Goal: Communication & Community: Answer question/provide support

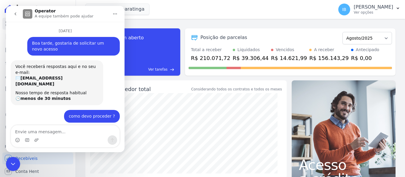
scroll to position [360, 0]
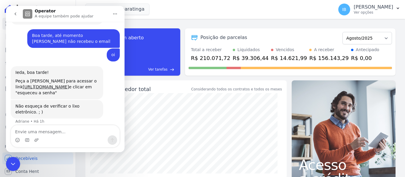
click at [113, 14] on icon "Início" at bounding box center [115, 14] width 5 height 5
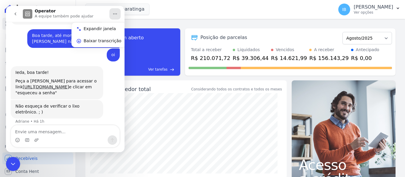
click at [234, 33] on div "Posição de parcelas Outubro/2020 Novembro/2020 Dezembro/2020 Janeiro/2021 Fever…" at bounding box center [289, 38] width 203 height 14
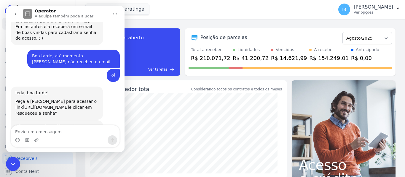
scroll to position [360, 0]
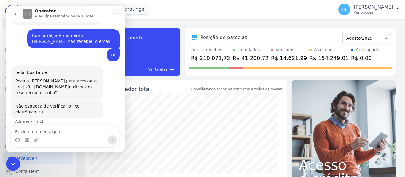
click at [39, 132] on textarea "Envie uma mensagem..." at bounding box center [65, 131] width 108 height 10
type textarea "o email não chegou"
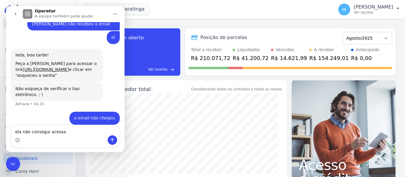
type textarea "ela não consegui acessar"
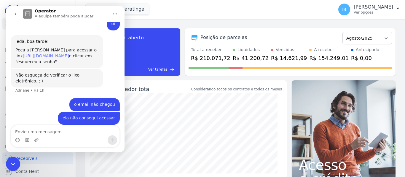
click at [59, 55] on link "[URL][DOMAIN_NAME]" at bounding box center [46, 56] width 46 height 5
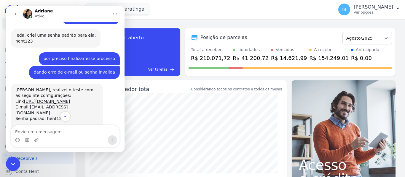
scroll to position [512, 0]
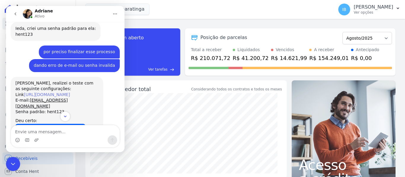
click at [60, 92] on link "[URL][DOMAIN_NAME]" at bounding box center [47, 94] width 46 height 5
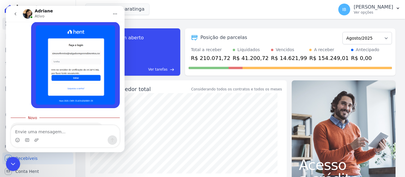
scroll to position [796, 0]
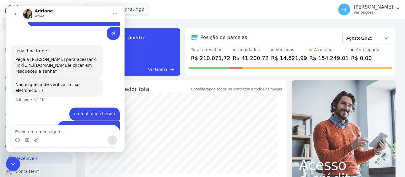
scroll to position [391, 0]
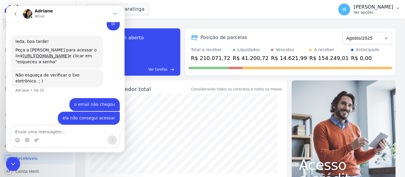
click at [397, 8] on icon "button" at bounding box center [397, 8] width 2 height 1
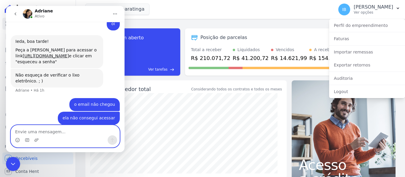
click at [25, 131] on textarea "Envie uma mensagem..." at bounding box center [65, 131] width 108 height 10
type textarea "não cegou nada no lixo"
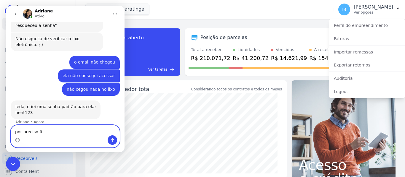
scroll to position [428, 0]
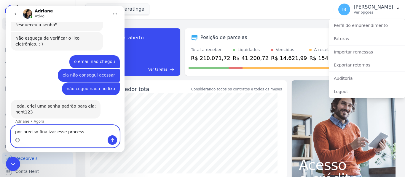
type textarea "por preciso finalizar esse processo"
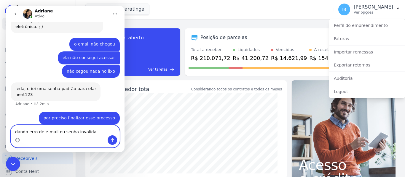
type textarea "dando erro de e-mail ou senha invalida"
click at [111, 141] on icon "Enviar uma mensagem" at bounding box center [112, 140] width 5 height 5
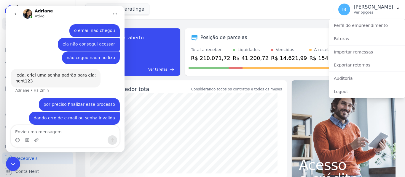
click at [98, 102] on div "por preciso finalizar esse processo" at bounding box center [79, 105] width 71 height 6
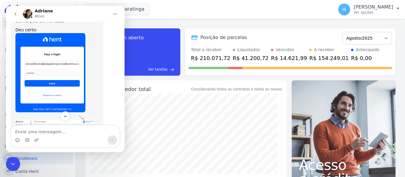
scroll to position [537, 0]
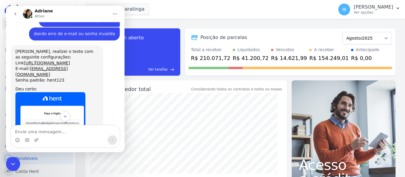
click at [296, 22] on div "task_alt Tarefas em aberto 31 Ver tarefas east Posição de parcelas Outubro/2020…" at bounding box center [240, 98] width 329 height 158
click at [252, 3] on div "Mar De Japaratinga Você possui apenas um empreendimento Aplicar" at bounding box center [208, 10] width 246 height 20
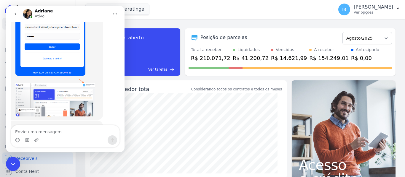
scroll to position [624, 0]
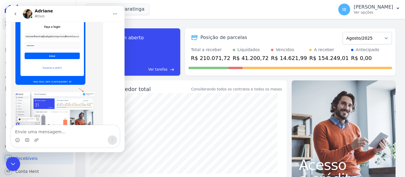
click at [44, 55] on img "Adriane diz…" at bounding box center [50, 45] width 70 height 79
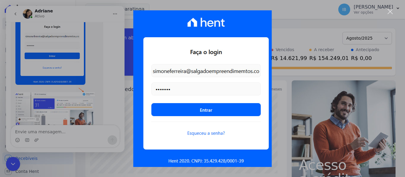
click at [248, 78] on img "Fechar" at bounding box center [202, 88] width 138 height 157
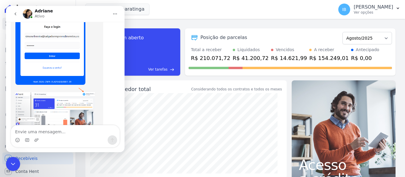
scroll to position [608, 0]
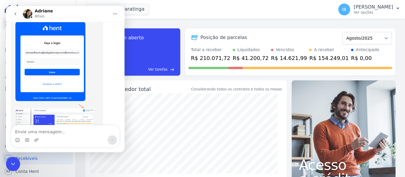
click at [68, 55] on img "Adriane diz…" at bounding box center [50, 61] width 70 height 79
click at [51, 61] on img "Adriane diz…" at bounding box center [50, 61] width 70 height 79
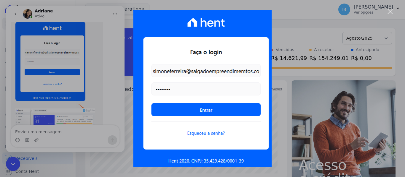
scroll to position [0, 0]
click at [39, 132] on div "Messenger da Intercom" at bounding box center [202, 88] width 405 height 177
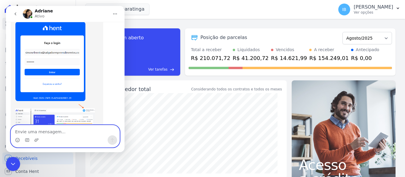
click at [52, 131] on textarea "Envie uma mensagem..." at bounding box center [65, 131] width 108 height 10
click at [34, 139] on icon "Upload do anexo" at bounding box center [36, 140] width 5 height 5
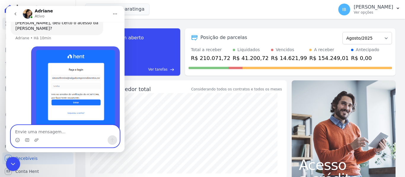
scroll to position [745, 0]
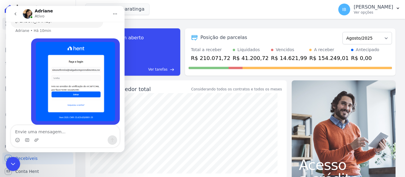
click at [66, 79] on img "Ieda diz…" at bounding box center [75, 81] width 79 height 79
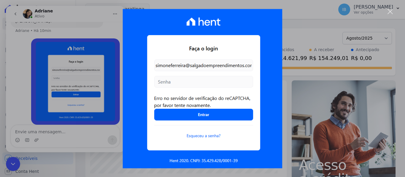
click at [299, 39] on div "Messenger da Intercom" at bounding box center [202, 88] width 405 height 177
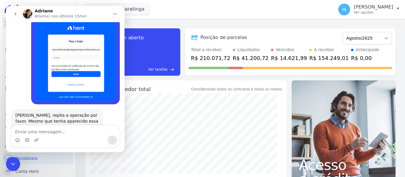
scroll to position [774, 0]
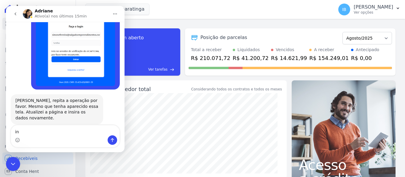
type textarea "i"
type textarea "não deu certo"
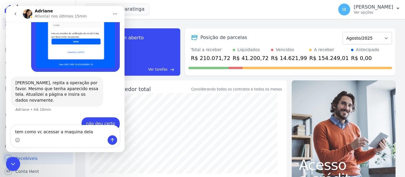
type textarea "tem como vc acessar a maquina dela ?"
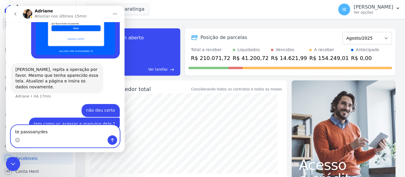
type textarea "te passoanydesk"
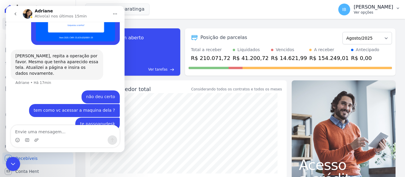
click at [394, 7] on button "IB Ieda Barbosa Ver opções" at bounding box center [368, 9] width 71 height 17
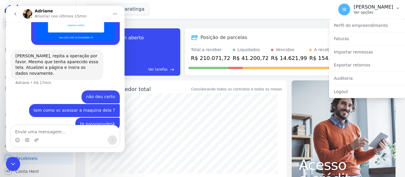
click at [346, 8] on span "IB" at bounding box center [344, 9] width 4 height 4
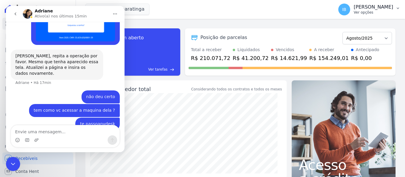
click at [346, 8] on span "IB" at bounding box center [344, 9] width 4 height 4
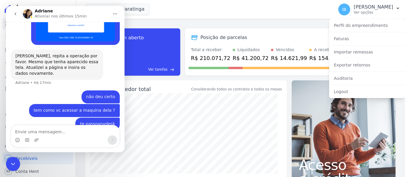
click at [217, 20] on div "task_alt Tarefas em aberto 31 Ver tarefas east Posição de parcelas Outubro/2020…" at bounding box center [240, 98] width 329 height 158
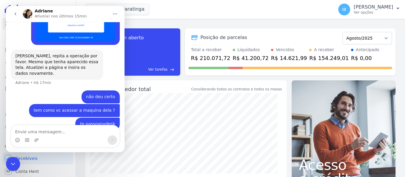
click at [220, 14] on div "Mar De Japaratinga Você possui apenas um empreendimento Aplicar" at bounding box center [208, 10] width 246 height 20
click at [264, 10] on div "Mar De Japaratinga Você possui apenas um empreendimento Aplicar" at bounding box center [208, 10] width 246 height 20
click at [117, 8] on button "Início" at bounding box center [114, 13] width 11 height 11
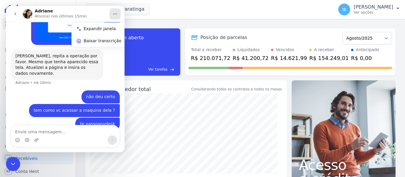
click at [216, 17] on div "Mar De Japaratinga Você possui apenas um empreendimento Aplicar" at bounding box center [208, 10] width 246 height 20
click at [15, 14] on icon "go back" at bounding box center [15, 14] width 5 height 5
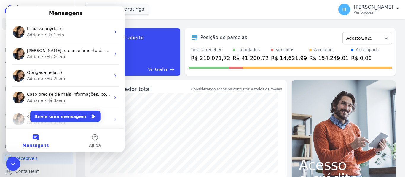
click at [203, 15] on div "Mar De Japaratinga Você possui apenas um empreendimento Aplicar" at bounding box center [208, 10] width 246 height 20
click at [398, 9] on icon "button" at bounding box center [397, 8] width 5 height 5
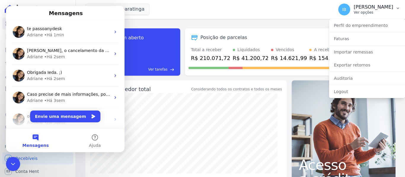
click at [346, 9] on span "IB" at bounding box center [344, 9] width 4 height 4
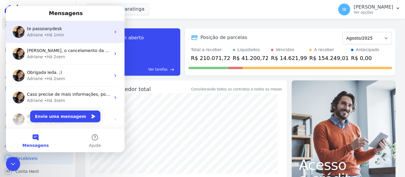
click at [76, 36] on div "Adriane • Há 1min" at bounding box center [69, 35] width 84 height 6
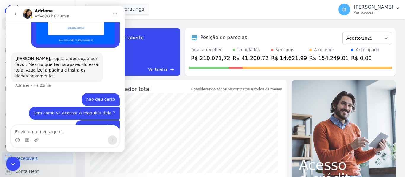
scroll to position [819, 0]
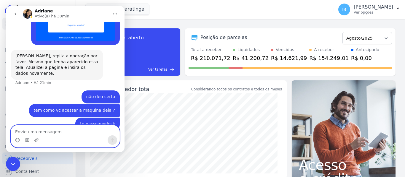
click at [37, 132] on textarea "Envie uma mensagem..." at bounding box center [65, 131] width 108 height 10
type textarea "tentei em outra maquina e deu o mesmo erro"
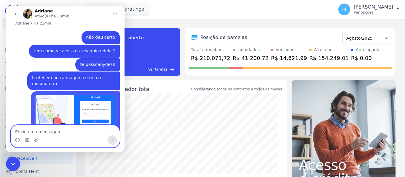
scroll to position [883, 0]
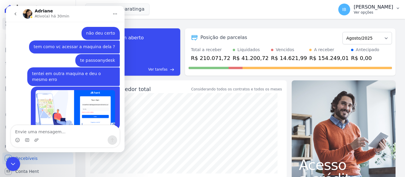
click at [397, 9] on icon "button" at bounding box center [397, 8] width 5 height 5
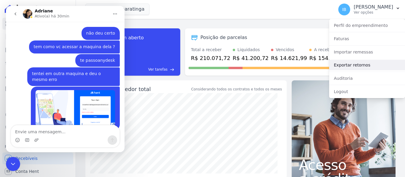
click at [360, 67] on link "Exportar retornos" at bounding box center [367, 65] width 76 height 11
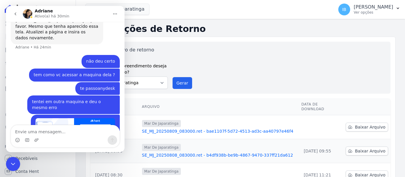
scroll to position [883, 0]
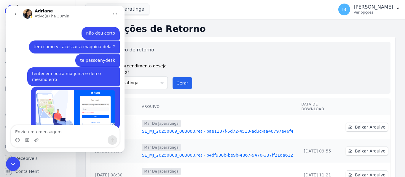
click at [16, 15] on icon "go back" at bounding box center [16, 13] width 2 height 3
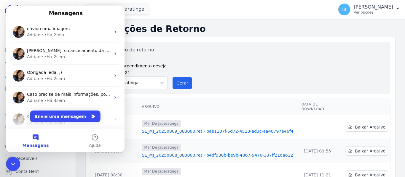
click at [31, 142] on button "Mensagens" at bounding box center [35, 141] width 59 height 24
click at [15, 161] on icon "Encerramento do Messenger da Intercom" at bounding box center [12, 164] width 7 height 7
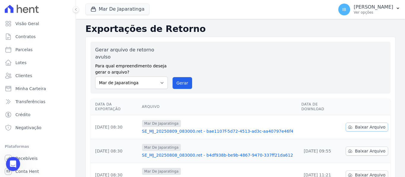
click at [359, 124] on span "Baixar Arquivo" at bounding box center [370, 127] width 31 height 6
click at [28, 100] on span "Transferências" at bounding box center [30, 102] width 30 height 6
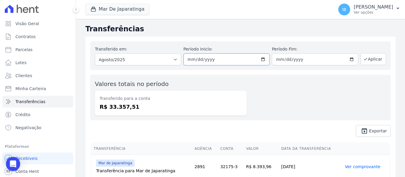
click at [263, 59] on input "2025-08-01" at bounding box center [226, 60] width 86 height 12
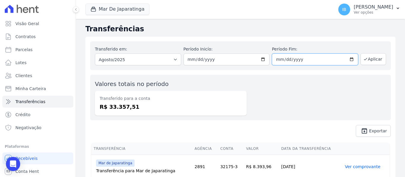
click at [349, 60] on input "2025-08-31" at bounding box center [315, 60] width 86 height 12
type input "2025-08-01"
click at [370, 60] on button "Aplicar" at bounding box center [372, 59] width 25 height 12
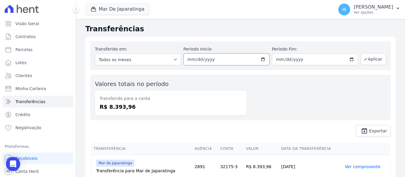
click at [260, 61] on input "[DATE]" at bounding box center [226, 60] width 86 height 12
type input "[DATE]"
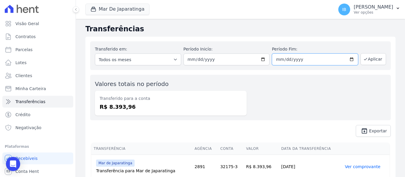
click at [349, 58] on input "[DATE]" at bounding box center [315, 60] width 86 height 12
type input "[DATE]"
click at [367, 61] on button "Aplicar" at bounding box center [372, 59] width 25 height 12
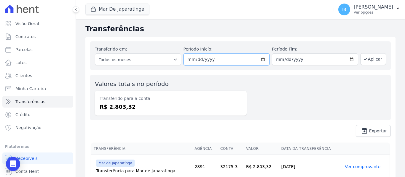
click at [262, 61] on input "[DATE]" at bounding box center [226, 60] width 86 height 12
type input "[DATE]"
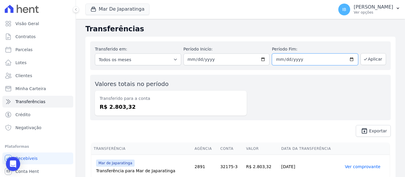
click at [310, 57] on input "[DATE]" at bounding box center [315, 60] width 86 height 12
type input "[DATE]"
click at [374, 60] on button "Aplicar" at bounding box center [372, 59] width 25 height 12
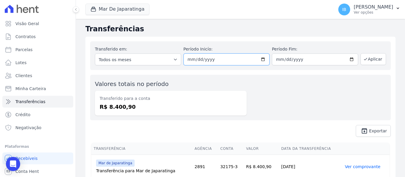
click at [214, 58] on input "[DATE]" at bounding box center [226, 60] width 86 height 12
type input "[DATE]"
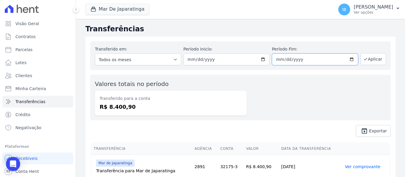
click at [278, 58] on input "2025-08-05" at bounding box center [315, 60] width 86 height 12
type input "[DATE]"
click at [376, 57] on button "Aplicar" at bounding box center [372, 59] width 25 height 12
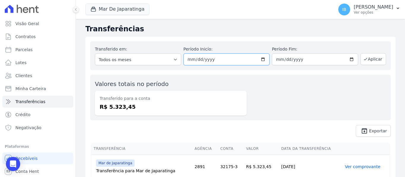
click at [260, 57] on input "[DATE]" at bounding box center [226, 60] width 86 height 12
type input "[DATE]"
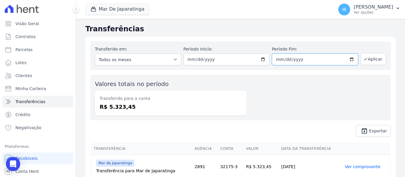
click at [305, 59] on input "[DATE]" at bounding box center [315, 60] width 86 height 12
type input "[DATE]"
click at [371, 58] on button "Aplicar" at bounding box center [372, 59] width 25 height 12
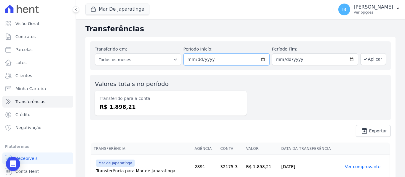
click at [258, 60] on input "[DATE]" at bounding box center [226, 60] width 86 height 12
type input "[DATE]"
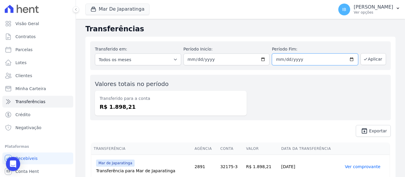
click at [305, 60] on input "[DATE]" at bounding box center [315, 60] width 86 height 12
type input "[DATE]"
click at [368, 59] on button "Aplicar" at bounding box center [372, 59] width 25 height 12
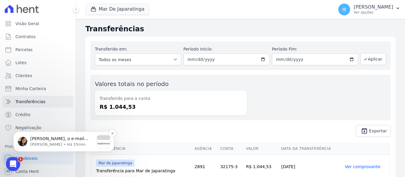
click at [54, 141] on p "[PERSON_NAME], o e-mail inserido esta incorreto:" at bounding box center [62, 139] width 64 height 6
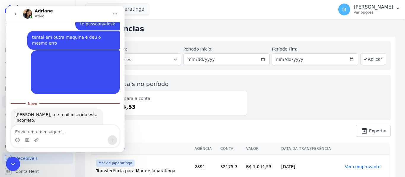
scroll to position [931, 0]
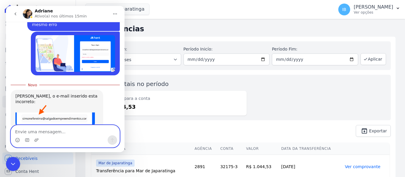
click at [24, 130] on textarea "Envie uma mensagem..." at bounding box center [65, 131] width 108 height 10
paste textarea "[EMAIL_ADDRESS][DOMAIN_NAME]"
type textarea "[EMAIL_ADDRESS][DOMAIN_NAME]"
click at [113, 141] on icon "Enviar uma mensagem" at bounding box center [112, 140] width 5 height 5
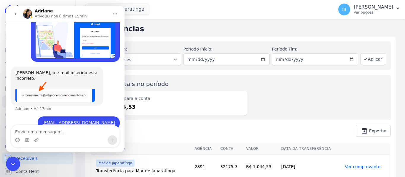
click at [84, 31] on img "Ieda diz…" at bounding box center [75, 40] width 79 height 36
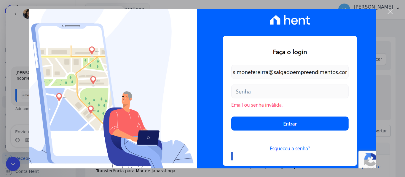
click at [386, 39] on div "Messenger da Intercom" at bounding box center [202, 88] width 405 height 177
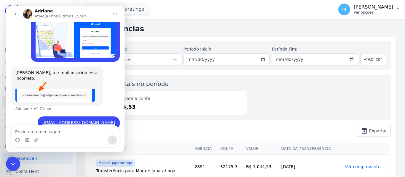
scroll to position [933, 0]
